Goal: Find specific page/section: Find specific page/section

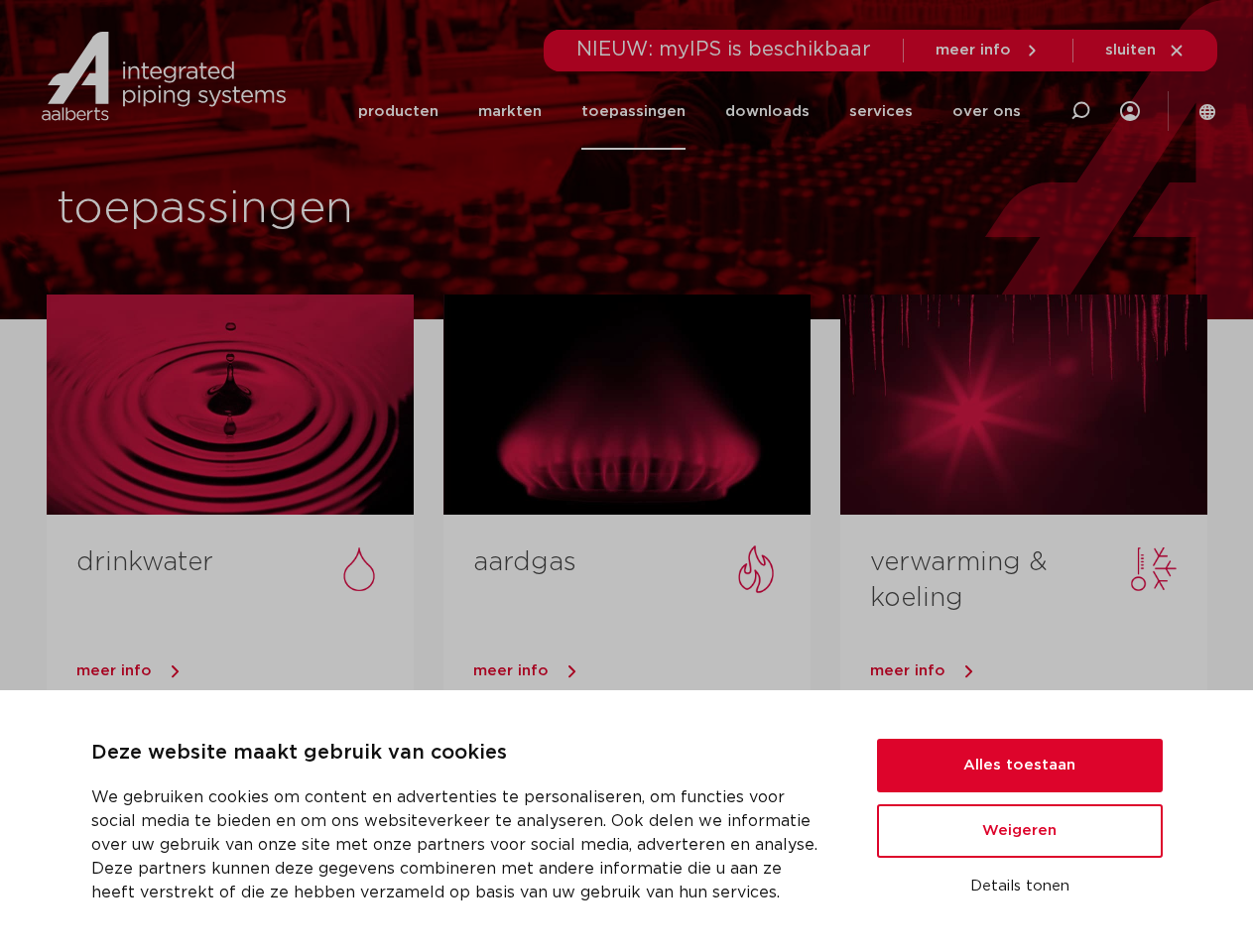
click at [626, 476] on div at bounding box center [627, 404] width 367 height 220
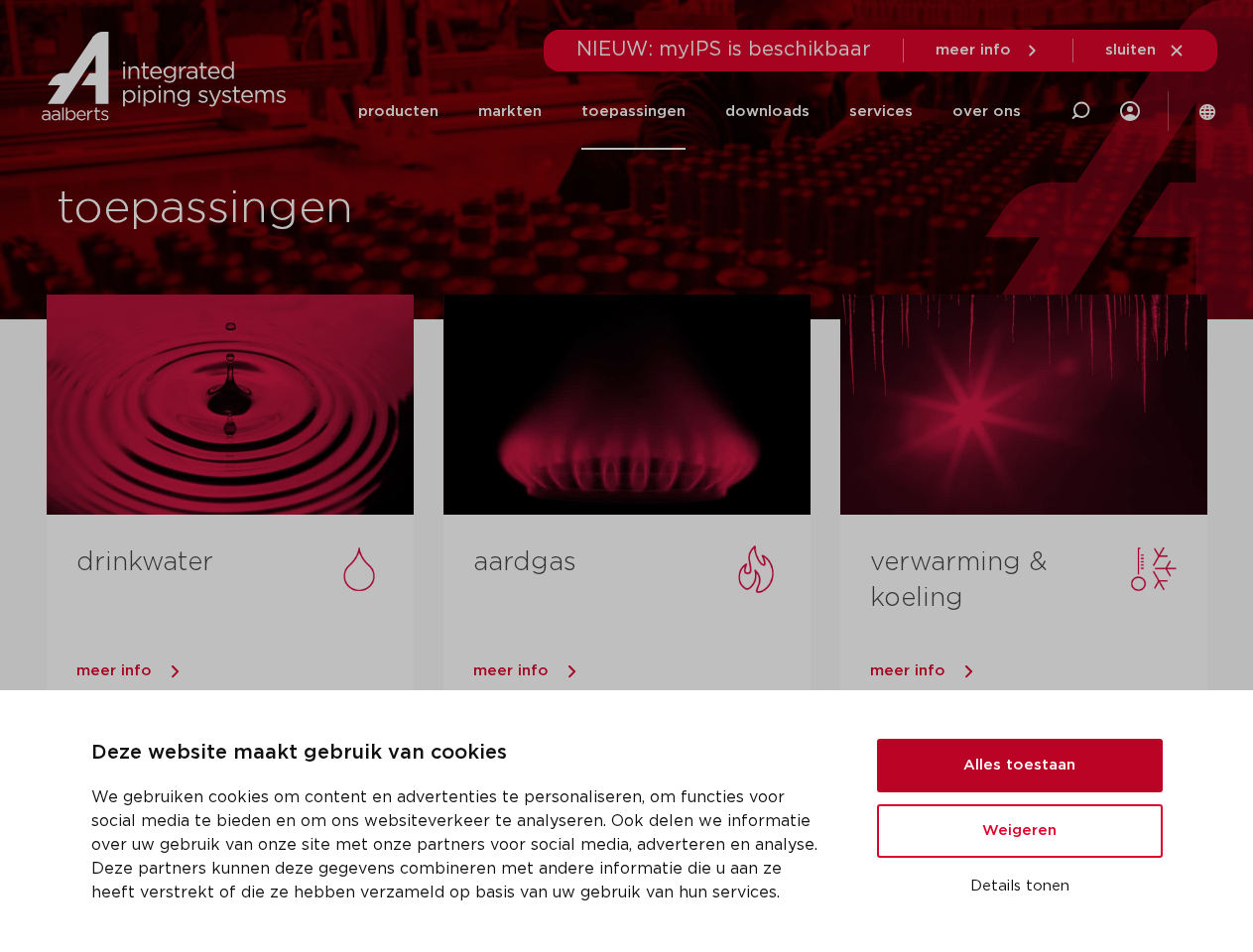
click at [1020, 765] on button "Alles toestaan" at bounding box center [1019, 766] width 286 height 54
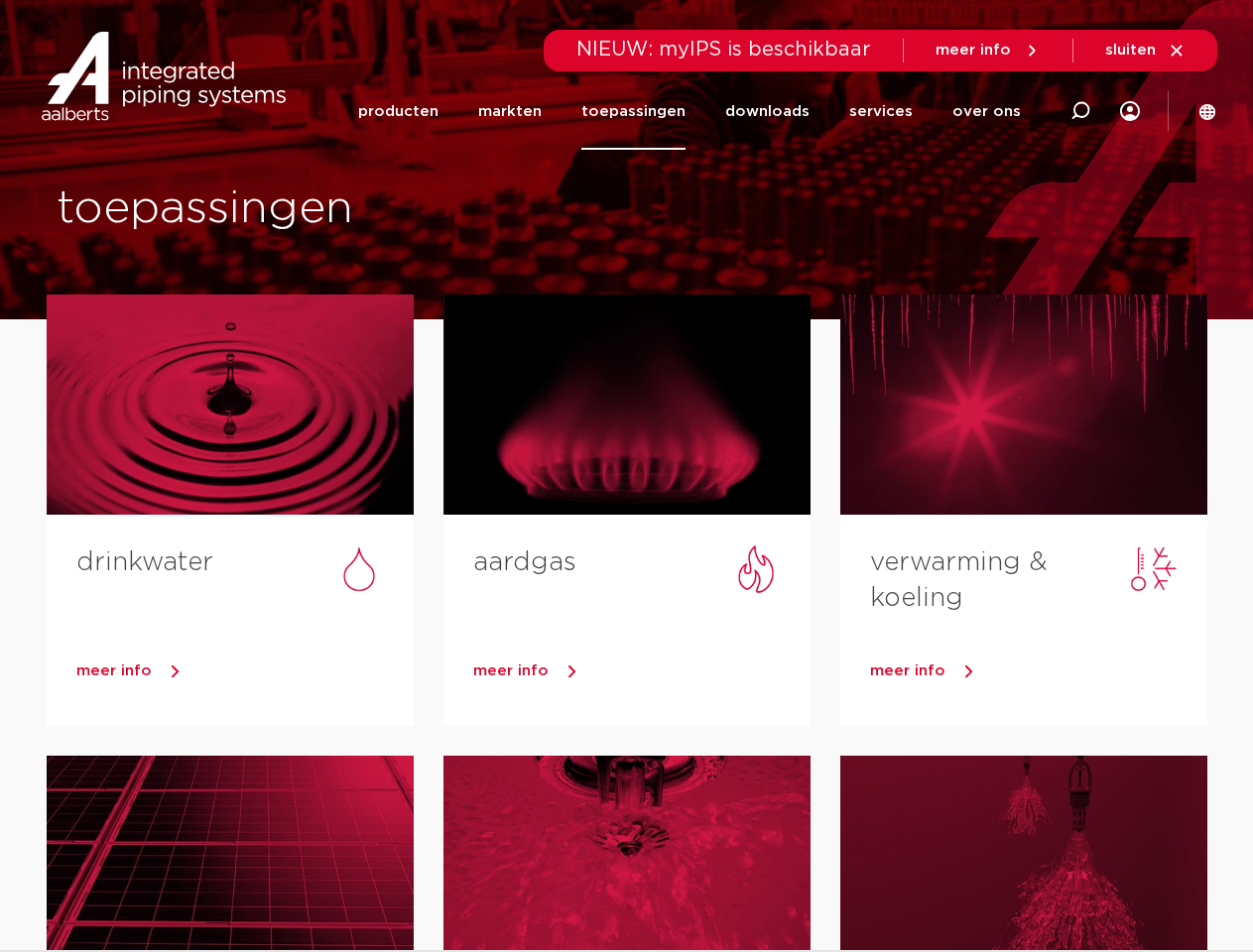
click at [1020, 831] on div at bounding box center [1023, 864] width 367 height 220
click at [1020, 886] on div at bounding box center [1023, 864] width 367 height 220
click at [700, 111] on li "toepassingen" at bounding box center [633, 111] width 144 height 77
click at [1080, 111] on icon at bounding box center [1080, 111] width 24 height 24
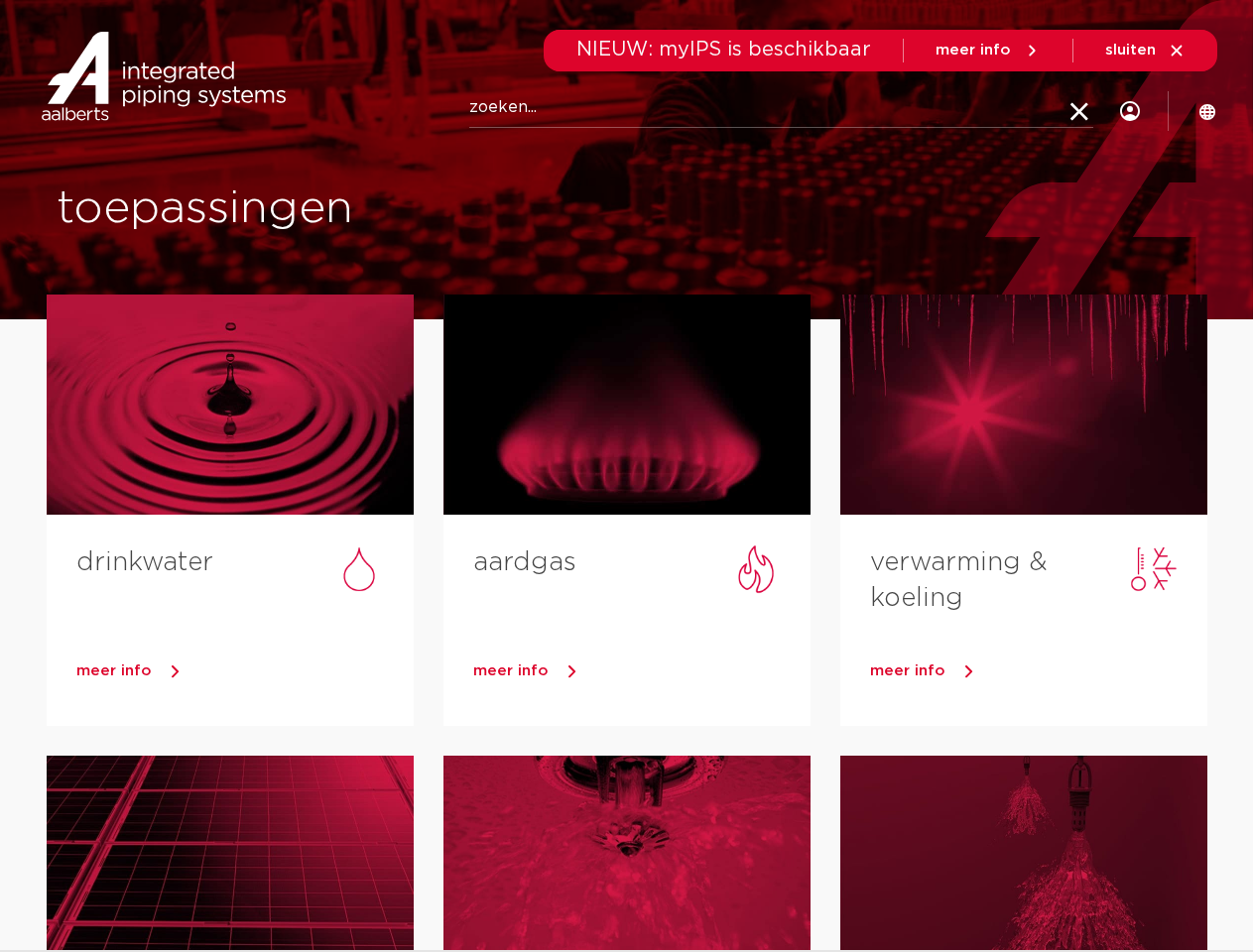
click at [1146, 51] on span "sluiten" at bounding box center [1130, 50] width 51 height 15
